Goal: Task Accomplishment & Management: Use online tool/utility

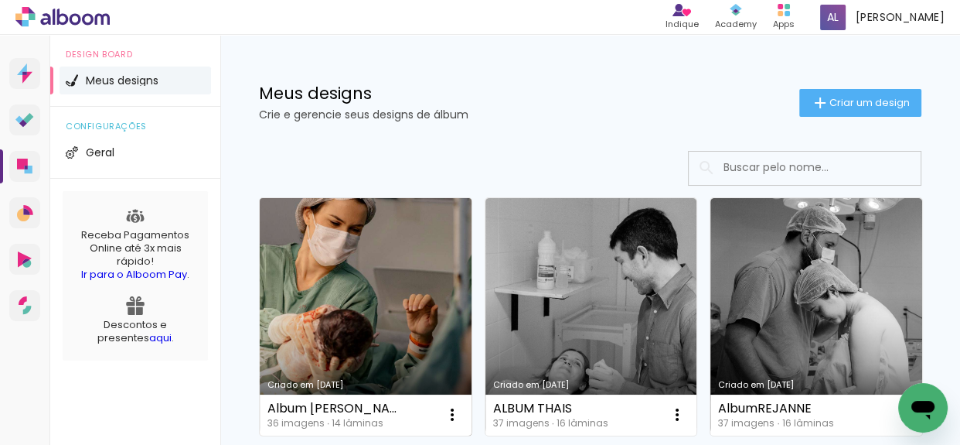
click at [305, 286] on link "Criado em [DATE]" at bounding box center [366, 316] width 212 height 237
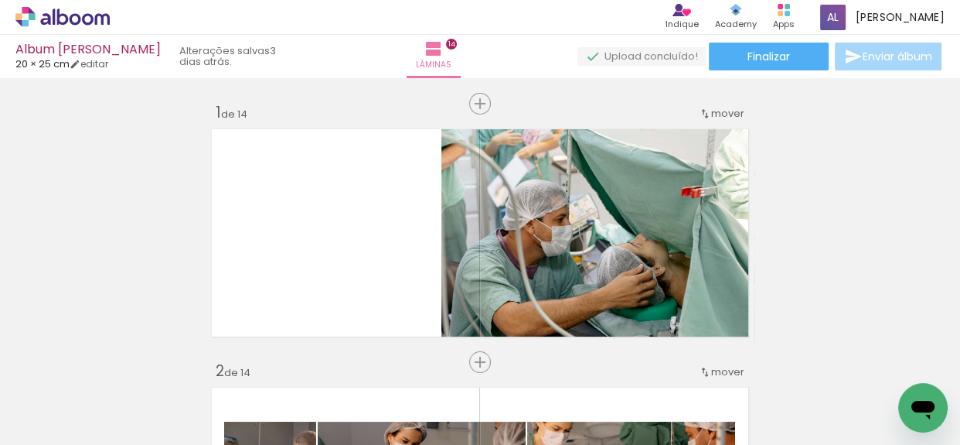
click at [40, 419] on span "Adicionar Fotos" at bounding box center [55, 423] width 46 height 17
click at [0, 0] on input "file" at bounding box center [0, 0] width 0 height 0
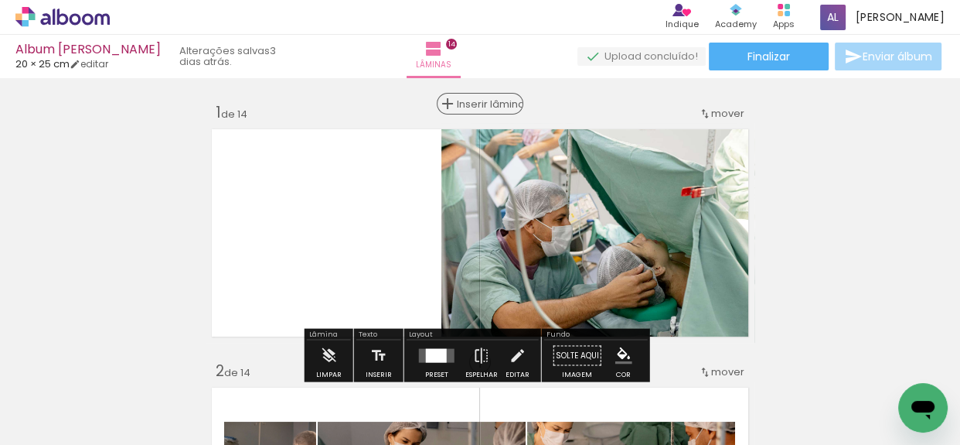
click at [473, 108] on span "Inserir lâmina" at bounding box center [487, 104] width 60 height 10
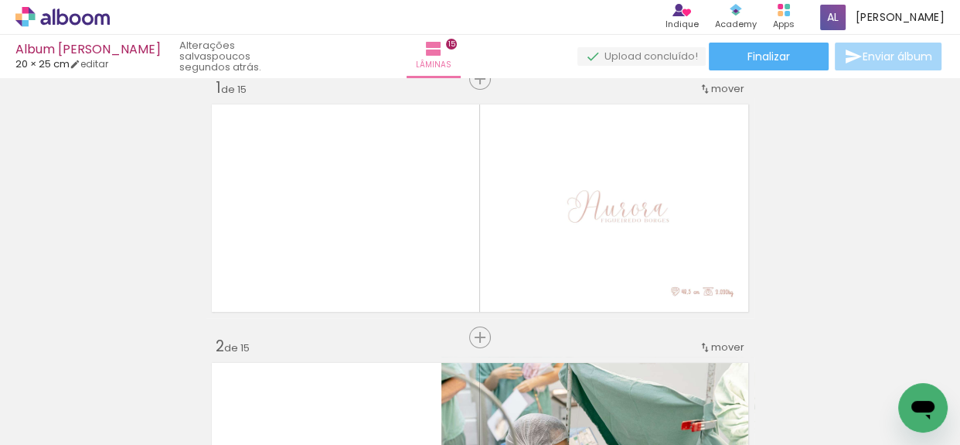
scroll to position [19, 0]
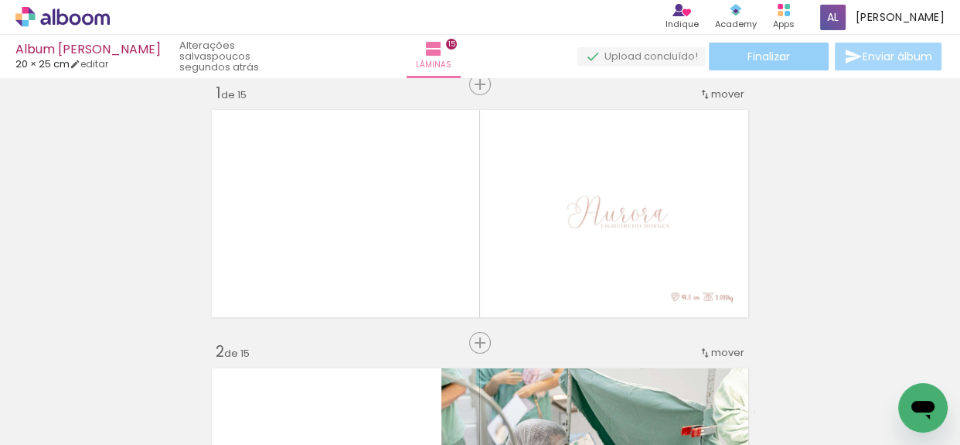
click at [775, 57] on span "Finalizar" at bounding box center [769, 56] width 43 height 11
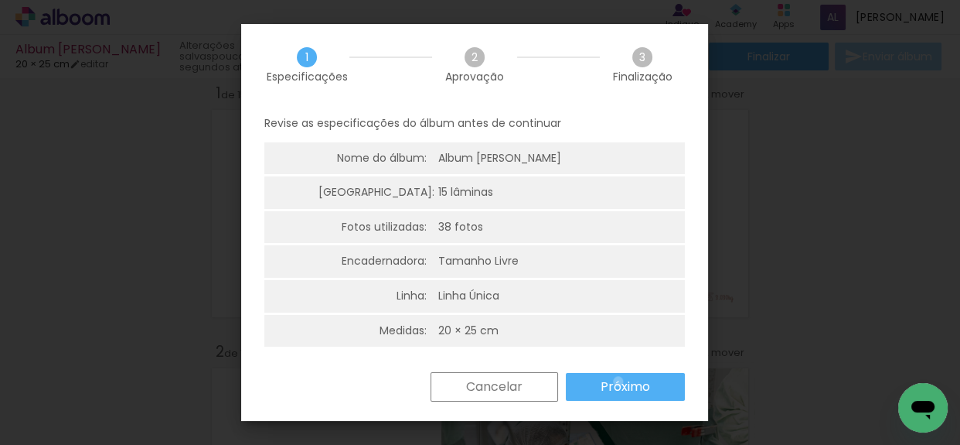
click at [0, 0] on slot "Próximo" at bounding box center [0, 0] width 0 height 0
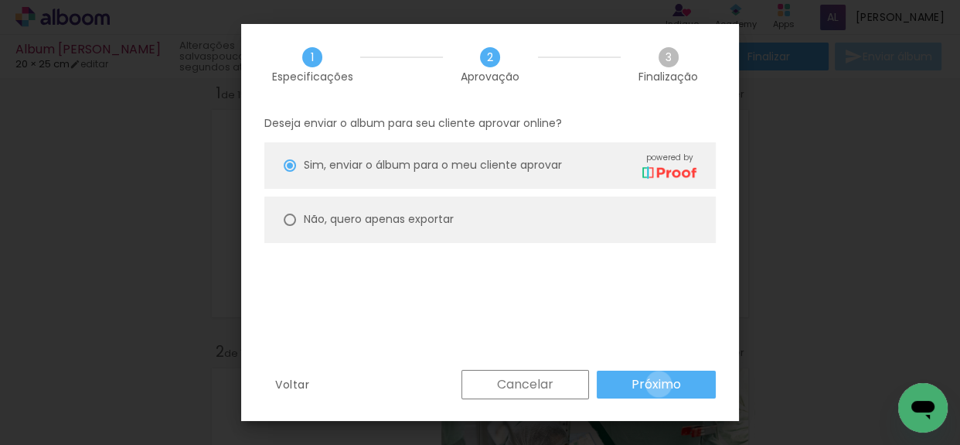
click at [0, 0] on slot "Próximo" at bounding box center [0, 0] width 0 height 0
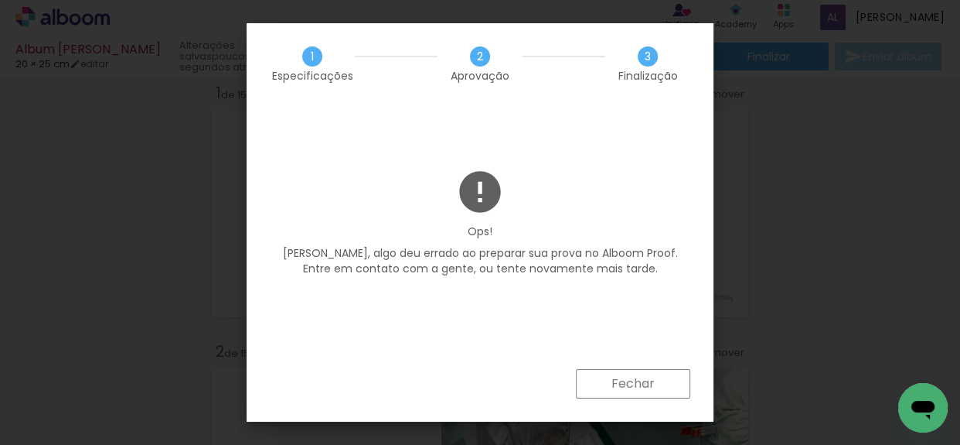
click at [0, 0] on slot "Fechar" at bounding box center [0, 0] width 0 height 0
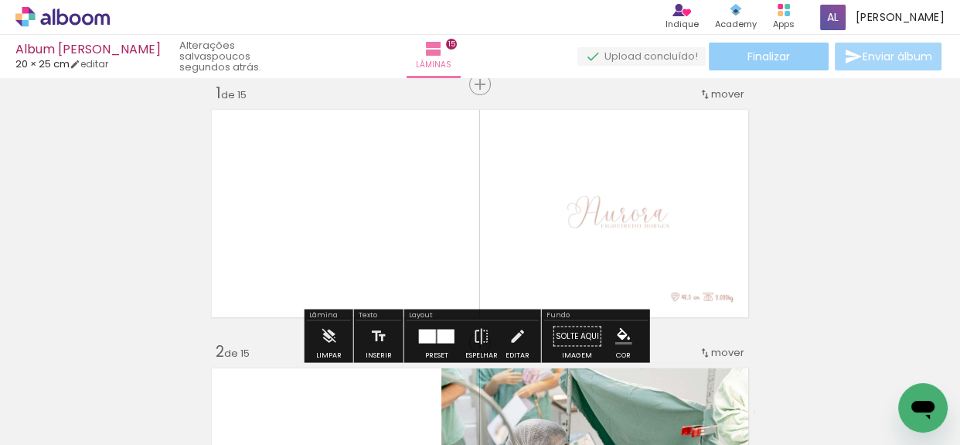
click at [792, 57] on paper-button "Finalizar" at bounding box center [769, 57] width 120 height 28
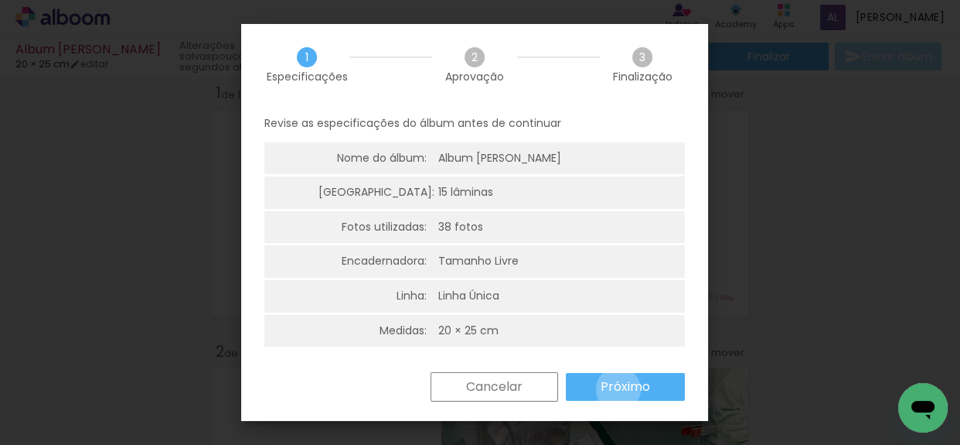
click at [0, 0] on slot "Próximo" at bounding box center [0, 0] width 0 height 0
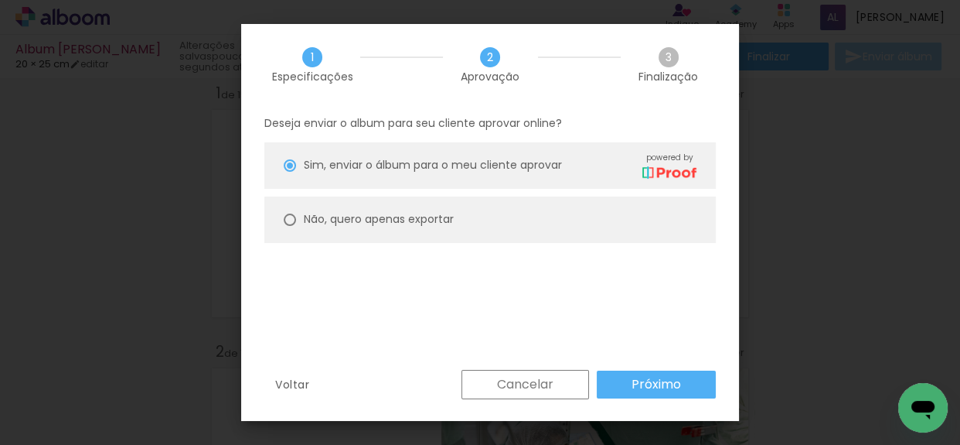
click at [0, 0] on slot "Próximo" at bounding box center [0, 0] width 0 height 0
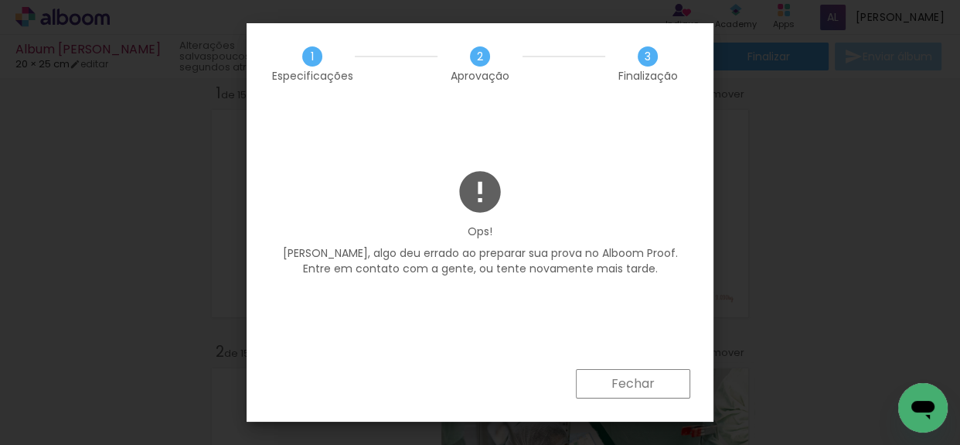
click at [0, 0] on slot "Fechar" at bounding box center [0, 0] width 0 height 0
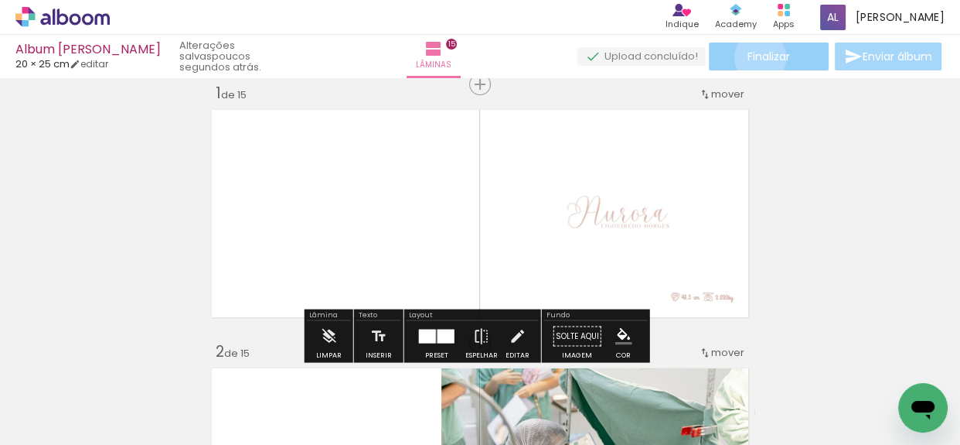
click at [755, 57] on span "Finalizar" at bounding box center [769, 56] width 43 height 11
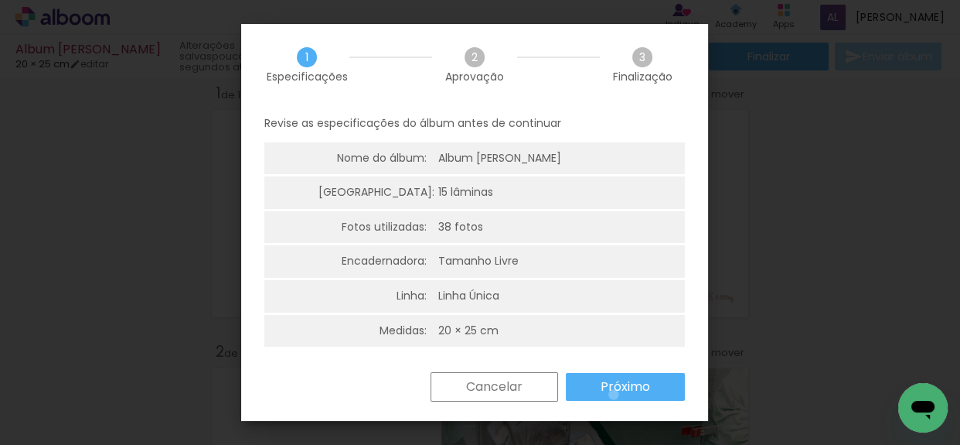
click at [614, 394] on paper-button "Próximo" at bounding box center [625, 387] width 119 height 28
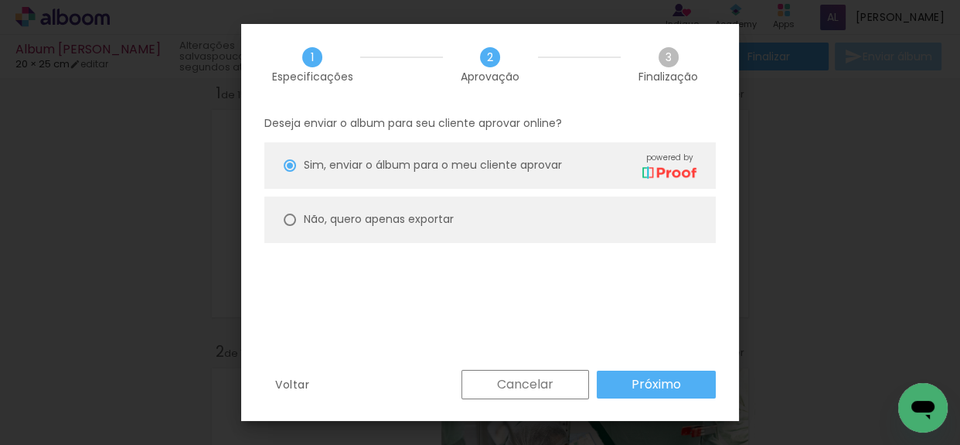
click at [456, 212] on paper-radio-button "Não, quero apenas exportar" at bounding box center [490, 219] width 452 height 46
type paper-radio-button "on"
click at [0, 0] on slot "Próximo" at bounding box center [0, 0] width 0 height 0
type input "Alta, 300 DPI"
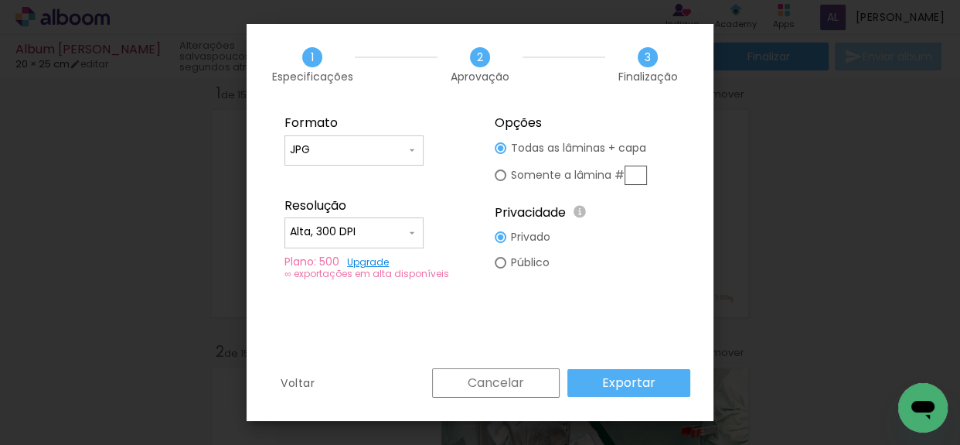
click at [0, 0] on slot "Exportar" at bounding box center [0, 0] width 0 height 0
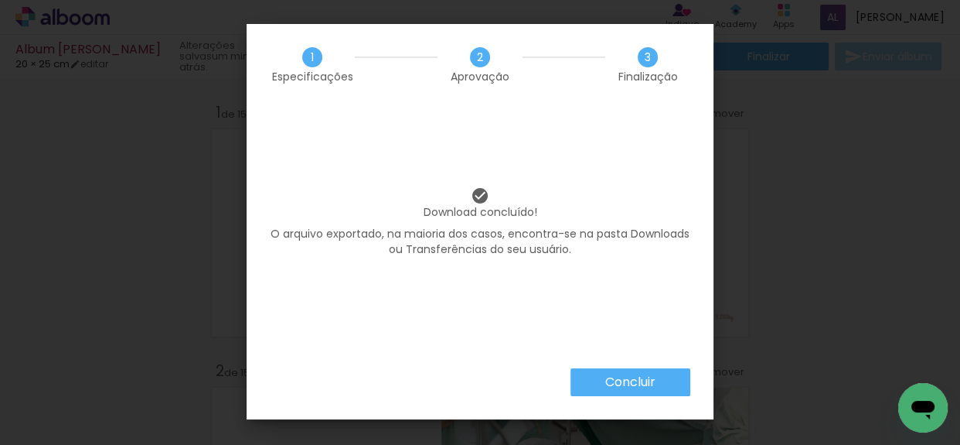
scroll to position [0, 2462]
click at [0, 0] on slot "Concluir" at bounding box center [0, 0] width 0 height 0
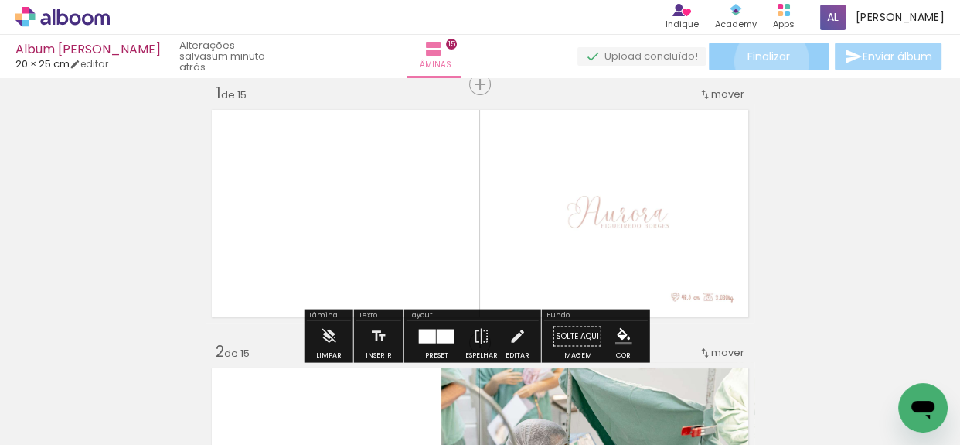
click at [766, 61] on span "Finalizar" at bounding box center [769, 56] width 43 height 11
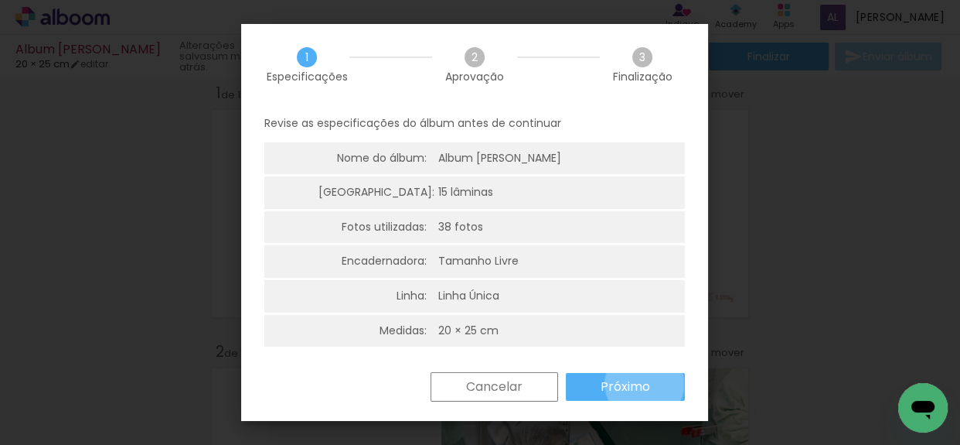
click at [0, 0] on slot "Próximo" at bounding box center [0, 0] width 0 height 0
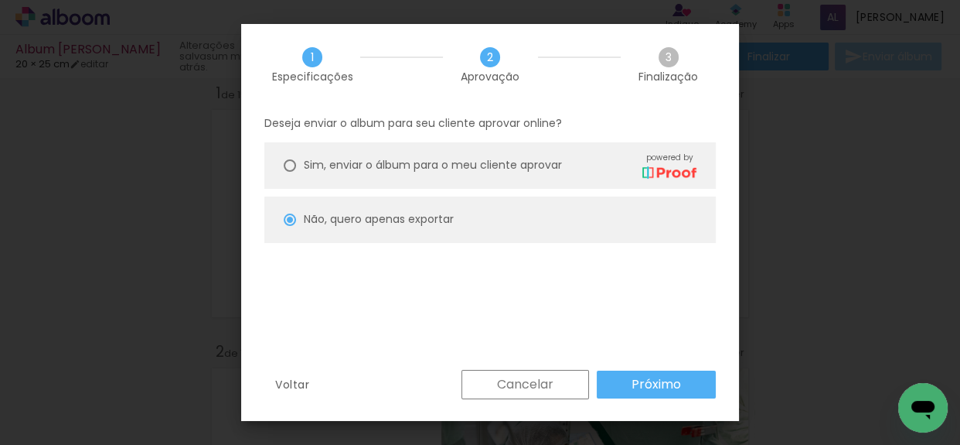
click at [580, 147] on paper-radio-button "Sim, enviar o álbum para o meu cliente aprovar powered by" at bounding box center [490, 165] width 452 height 46
type paper-radio-button "on"
click at [650, 371] on paper-button "Próximo" at bounding box center [656, 384] width 119 height 28
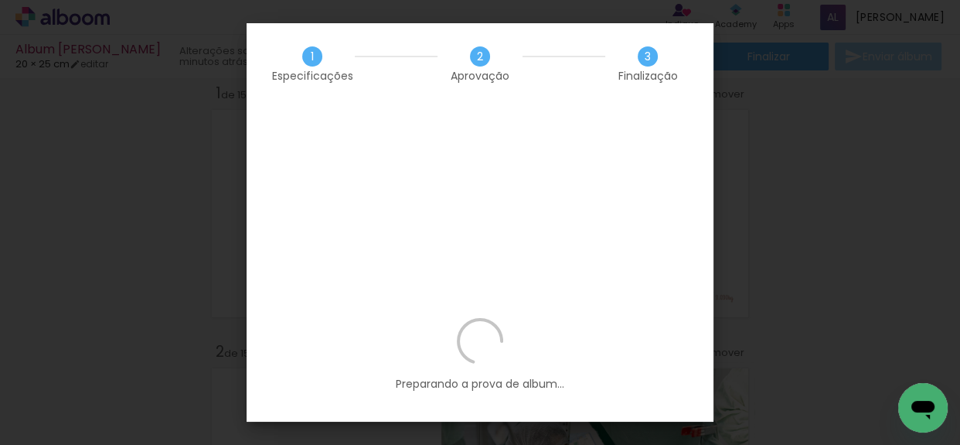
scroll to position [0, 2462]
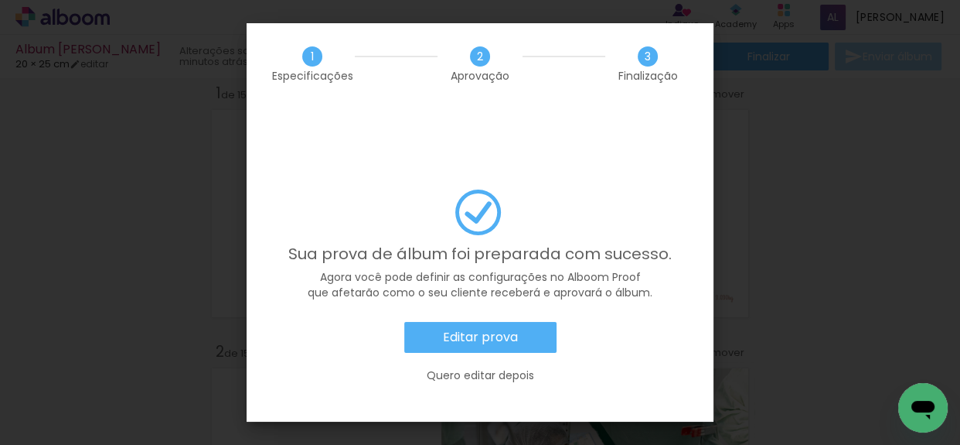
scroll to position [0, 2462]
click at [0, 0] on slot "Editar prova" at bounding box center [0, 0] width 0 height 0
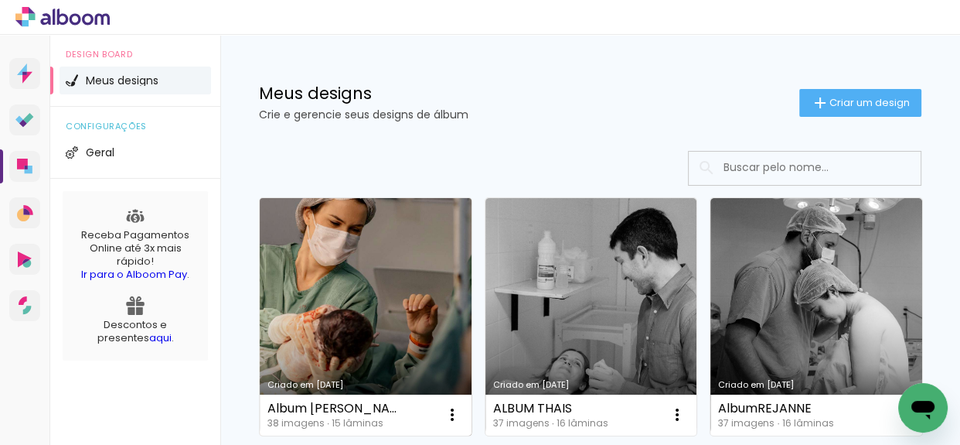
click at [432, 289] on link "Criado em [DATE]" at bounding box center [366, 316] width 212 height 237
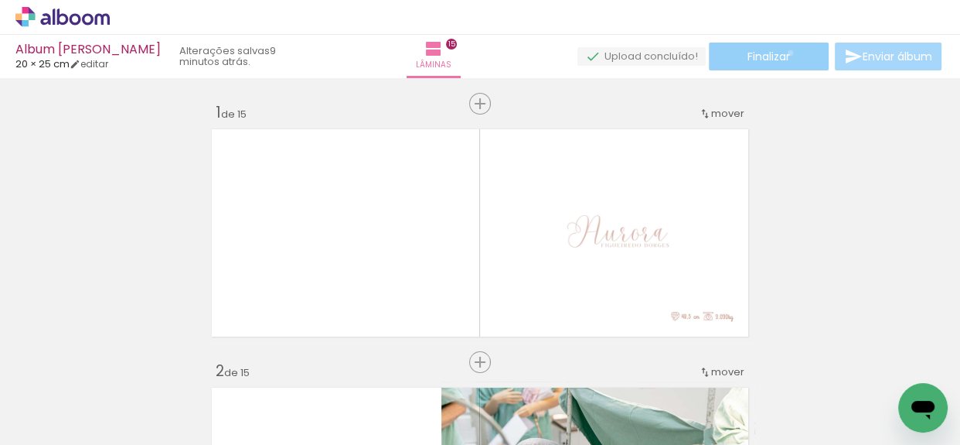
click at [785, 53] on span "Finalizar" at bounding box center [769, 56] width 43 height 11
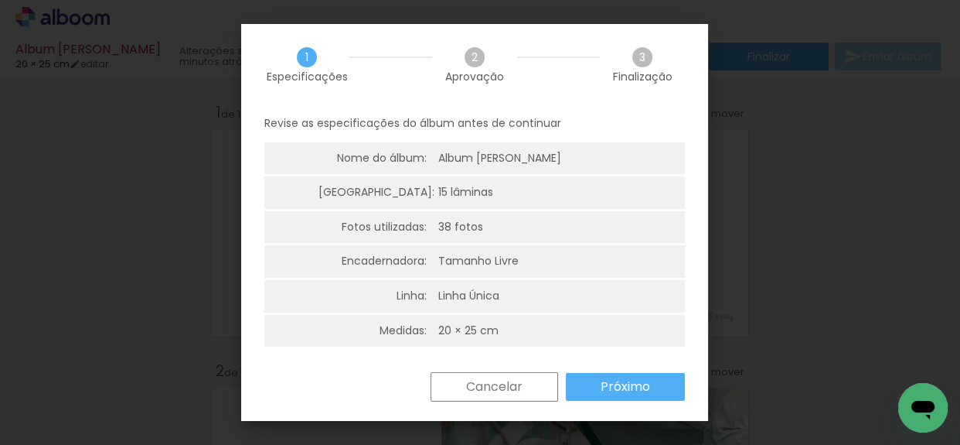
click at [619, 400] on paper-button "Próximo" at bounding box center [625, 387] width 119 height 28
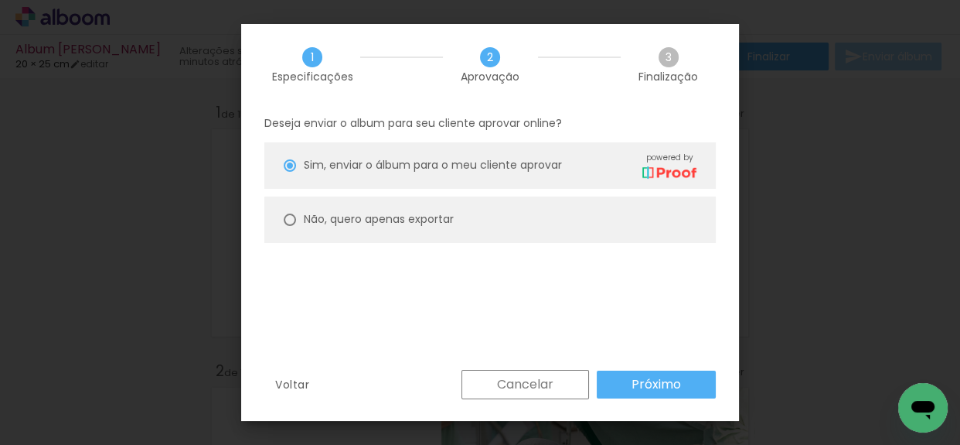
click at [619, 389] on paper-button "Próximo" at bounding box center [656, 384] width 119 height 28
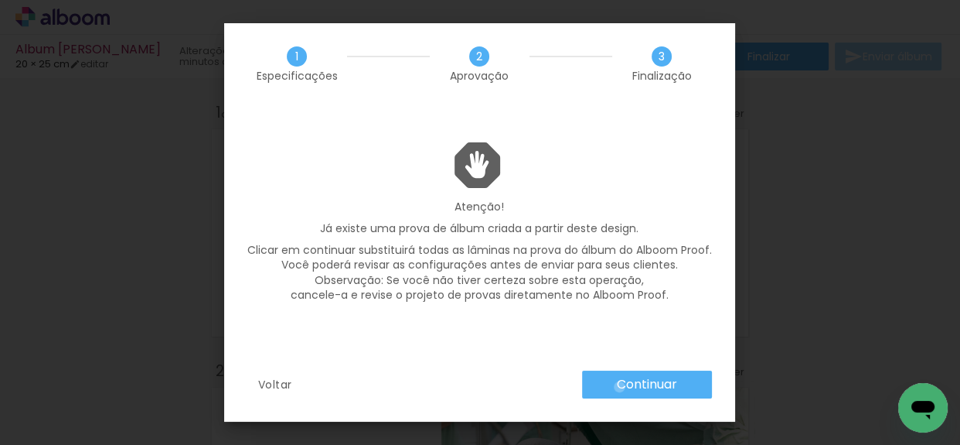
click at [0, 0] on slot "Continuar" at bounding box center [0, 0] width 0 height 0
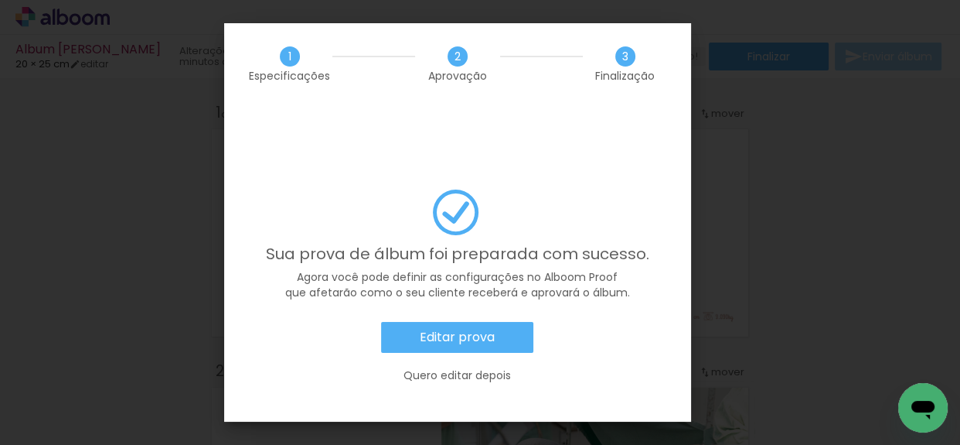
click at [501, 322] on paper-button "Editar prova" at bounding box center [457, 337] width 152 height 31
